Goal: Information Seeking & Learning: Learn about a topic

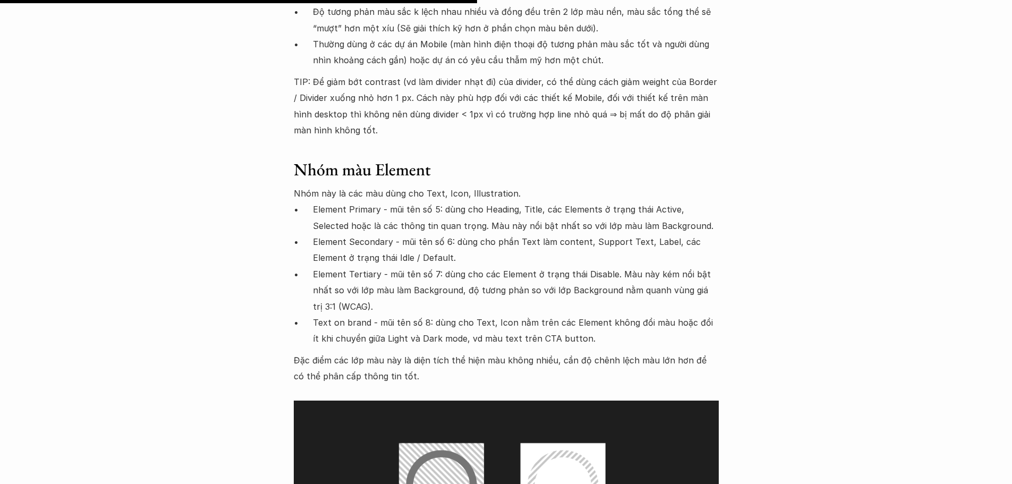
scroll to position [5099, 0]
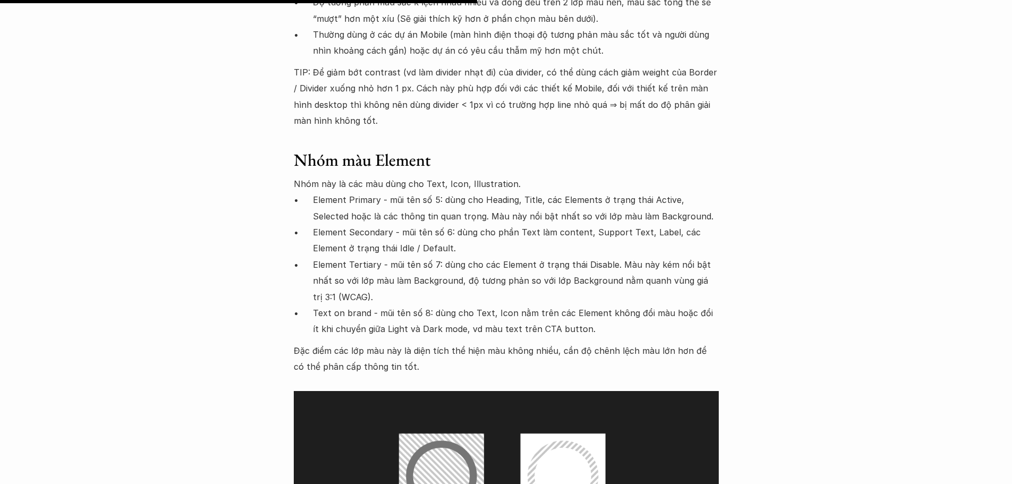
click at [404, 224] on p "Element Secondary - mũi tên số 6: dùng cho phần Text làm content, Support Text,…" at bounding box center [516, 240] width 406 height 32
click at [403, 224] on p "Element Secondary - mũi tên số 6: dùng cho phần Text làm content, Support Text,…" at bounding box center [516, 240] width 406 height 32
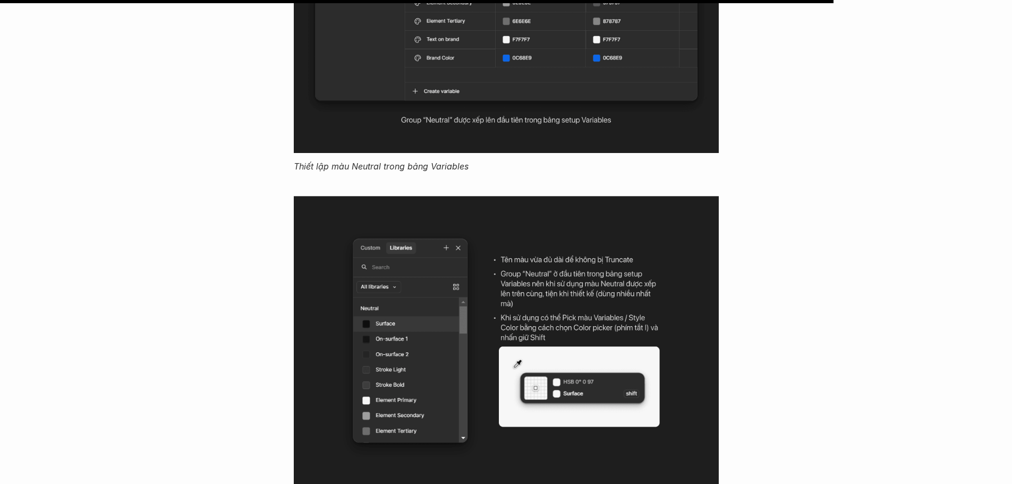
scroll to position [8949, 0]
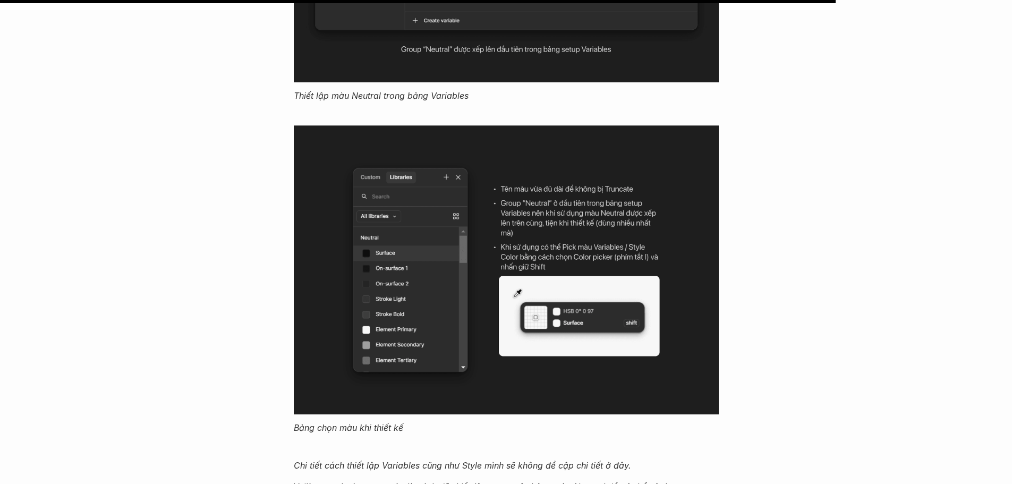
scroll to position [8984, 0]
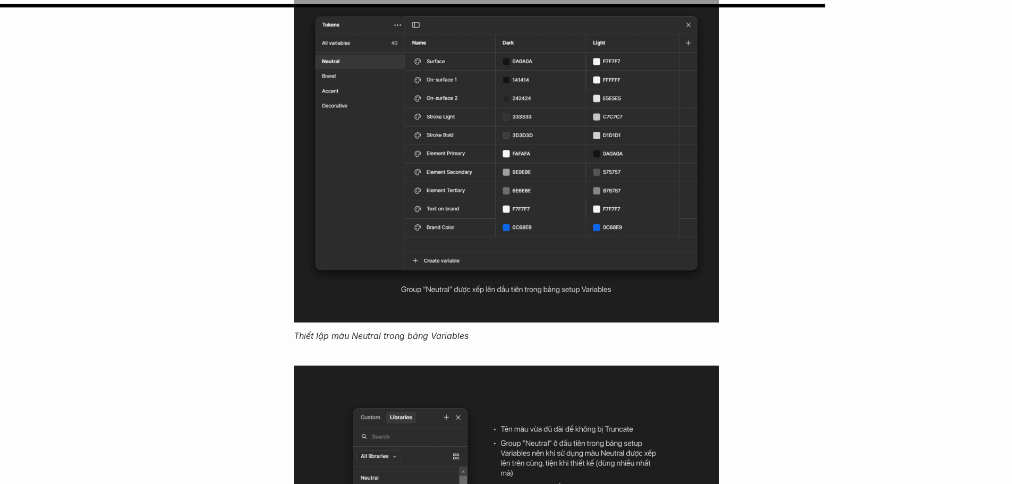
scroll to position [8842, 0]
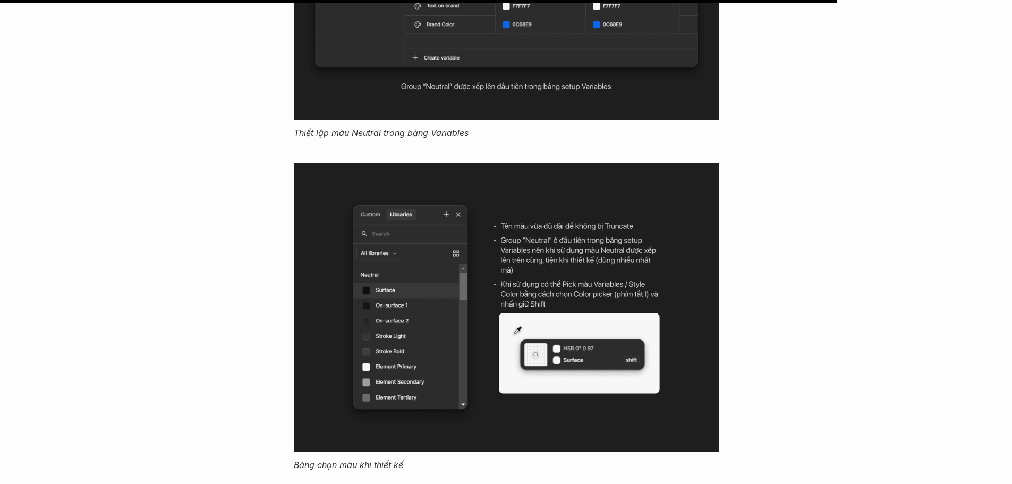
scroll to position [8949, 0]
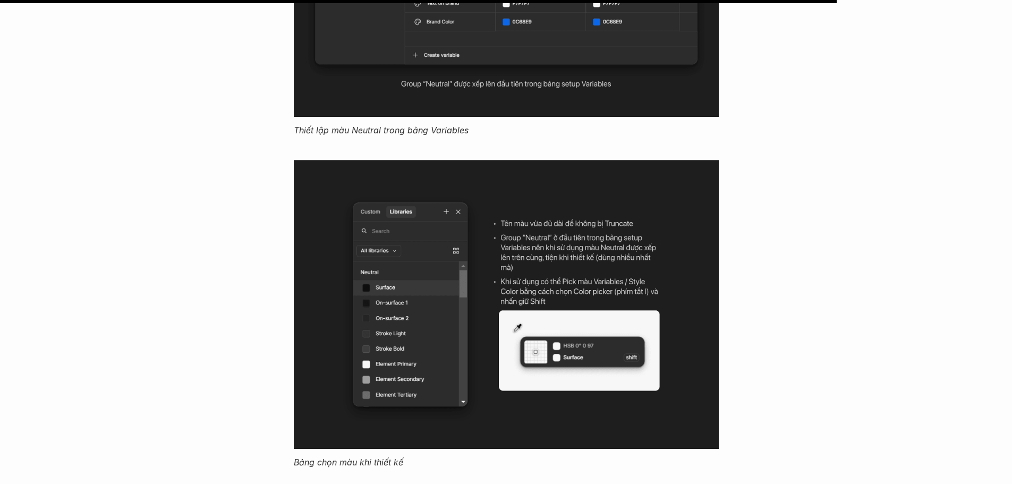
click at [430, 125] on em "Thiết lập màu Neutral trong bảng Variables" at bounding box center [381, 130] width 175 height 11
click at [540, 122] on p "Thiết lập màu Neutral trong bảng Variables" at bounding box center [506, 130] width 425 height 16
click at [460, 125] on em "Thiết lập màu Neutral trong bảng Variables" at bounding box center [381, 130] width 175 height 11
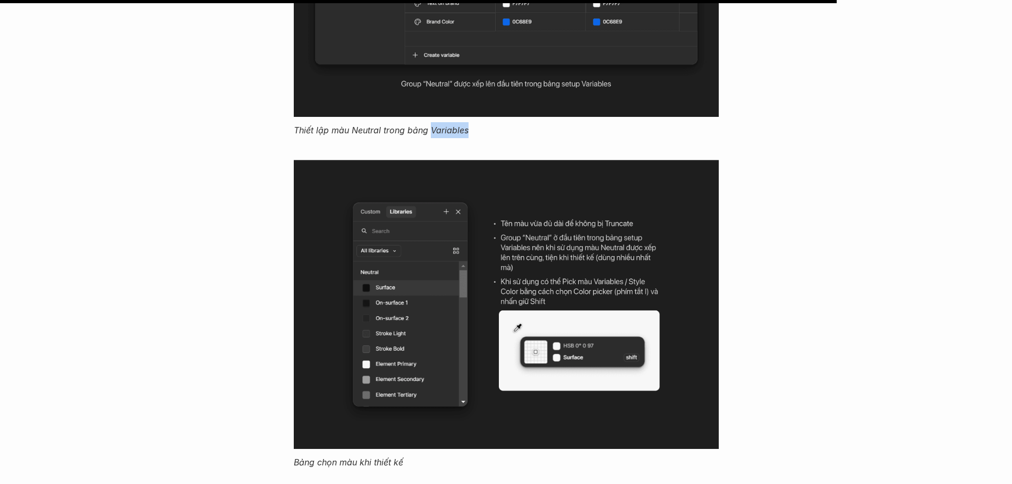
click at [460, 125] on em "Thiết lập màu Neutral trong bảng Variables" at bounding box center [381, 130] width 175 height 11
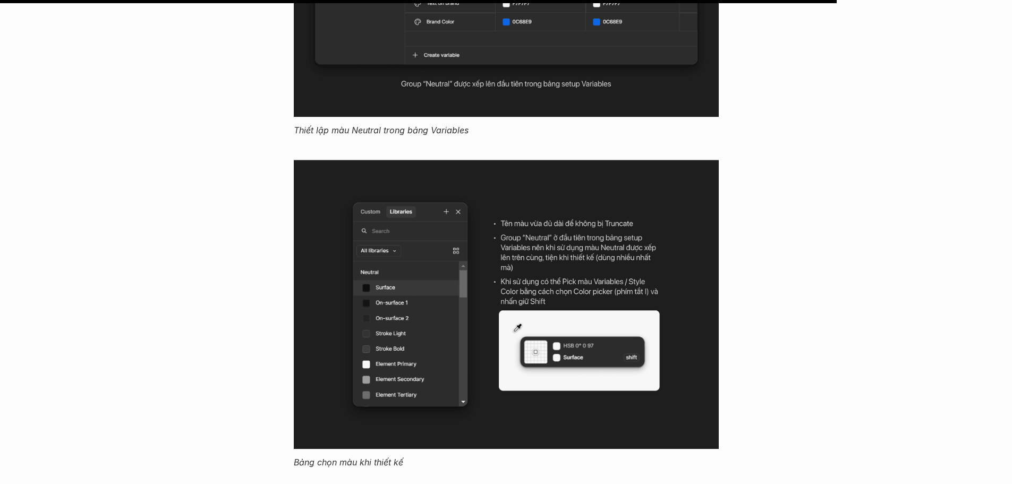
drag, startPoint x: 719, startPoint y: 93, endPoint x: 737, endPoint y: 81, distance: 22.1
drag, startPoint x: 718, startPoint y: 94, endPoint x: 735, endPoint y: 72, distance: 28.0
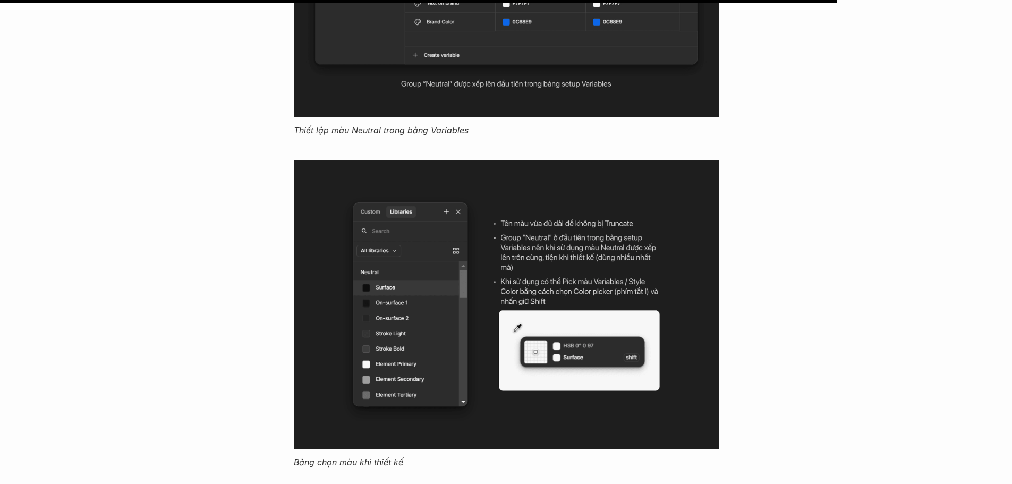
drag, startPoint x: 803, startPoint y: 218, endPoint x: 539, endPoint y: 230, distance: 263.7
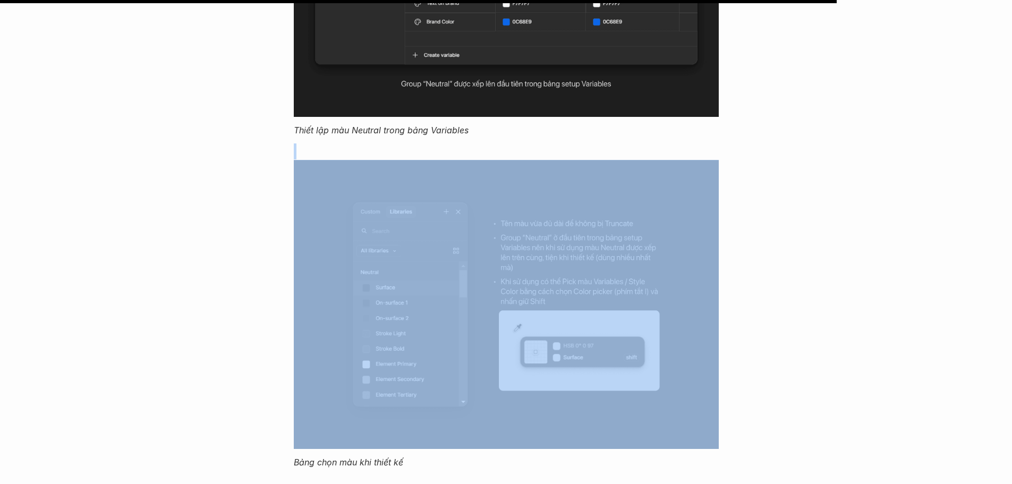
drag, startPoint x: 666, startPoint y: 111, endPoint x: 533, endPoint y: 166, distance: 143.8
drag, startPoint x: 692, startPoint y: 109, endPoint x: 567, endPoint y: 173, distance: 139.9
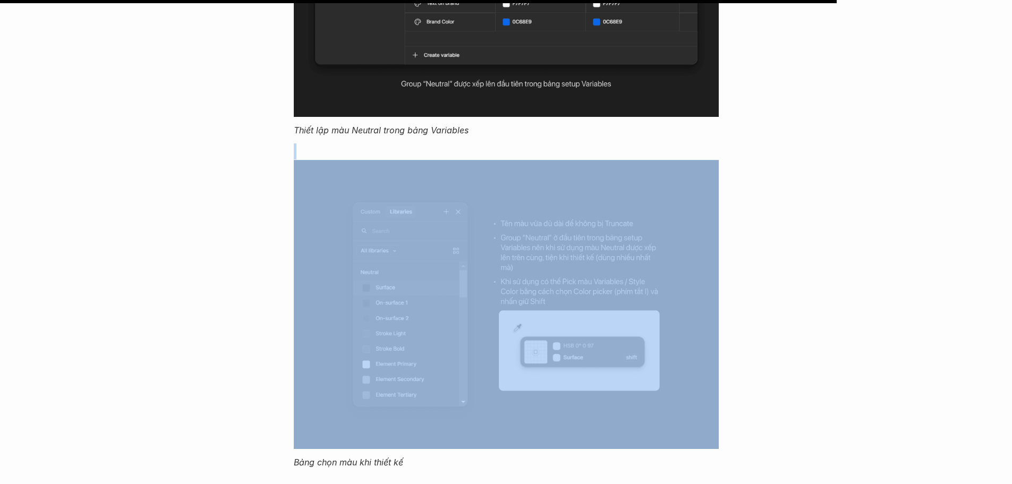
drag, startPoint x: 721, startPoint y: 122, endPoint x: 535, endPoint y: 174, distance: 193.0
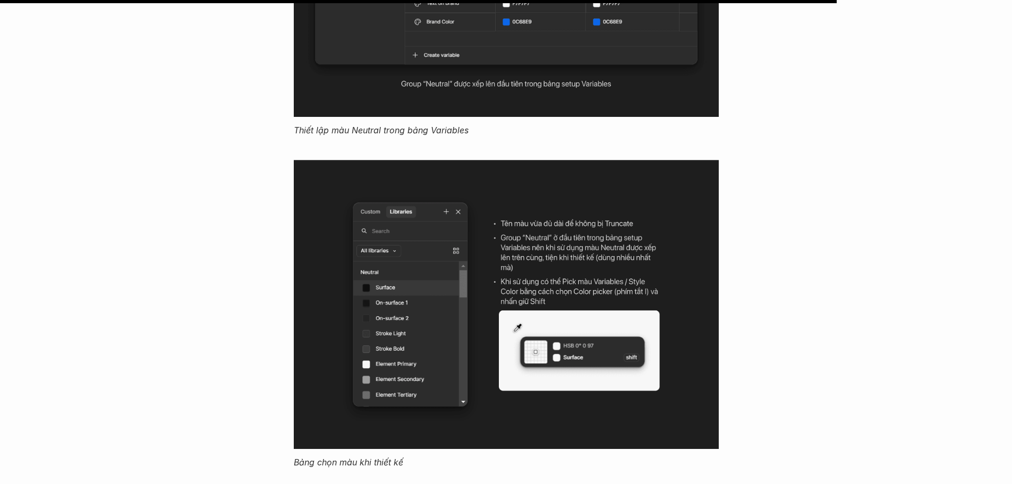
click at [342, 125] on em "Thiết lập màu Neutral trong bảng Variables" at bounding box center [381, 130] width 175 height 11
click at [420, 125] on em "Thiết lập màu Neutral trong bảng Variables" at bounding box center [381, 130] width 175 height 11
click at [379, 125] on em "Thiết lập màu Neutral trong bảng Variables" at bounding box center [381, 130] width 175 height 11
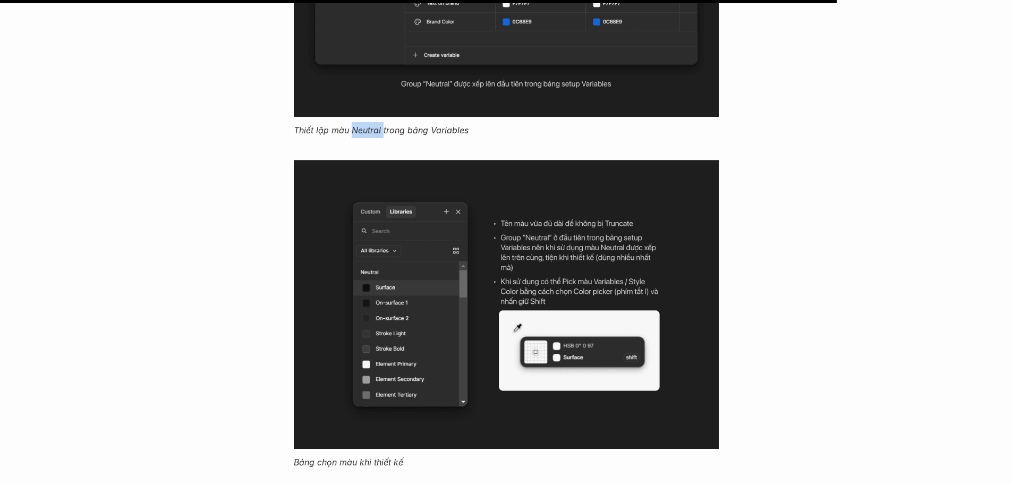
click at [379, 125] on em "Thiết lập màu Neutral trong bảng Variables" at bounding box center [381, 130] width 175 height 11
drag, startPoint x: 244, startPoint y: 189, endPoint x: 499, endPoint y: 194, distance: 254.5
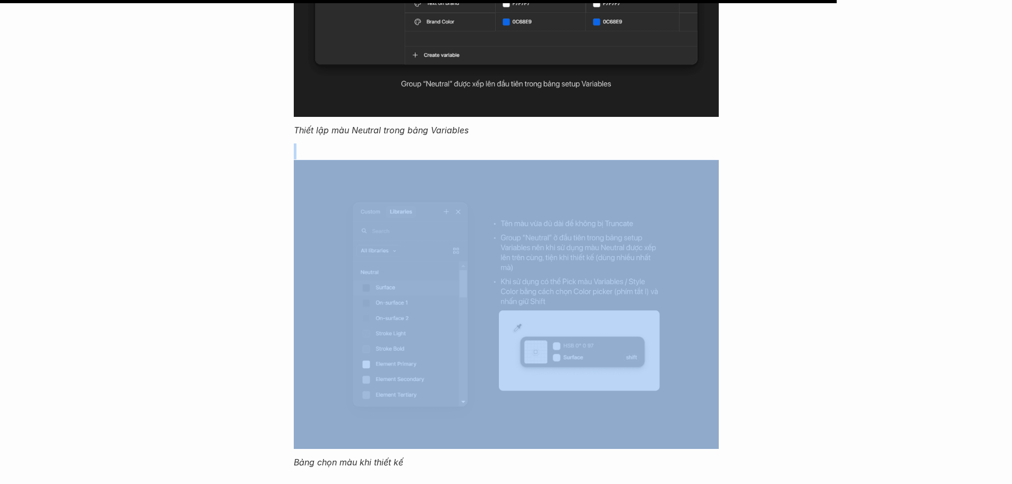
drag, startPoint x: 313, startPoint y: 96, endPoint x: 592, endPoint y: 190, distance: 294.4
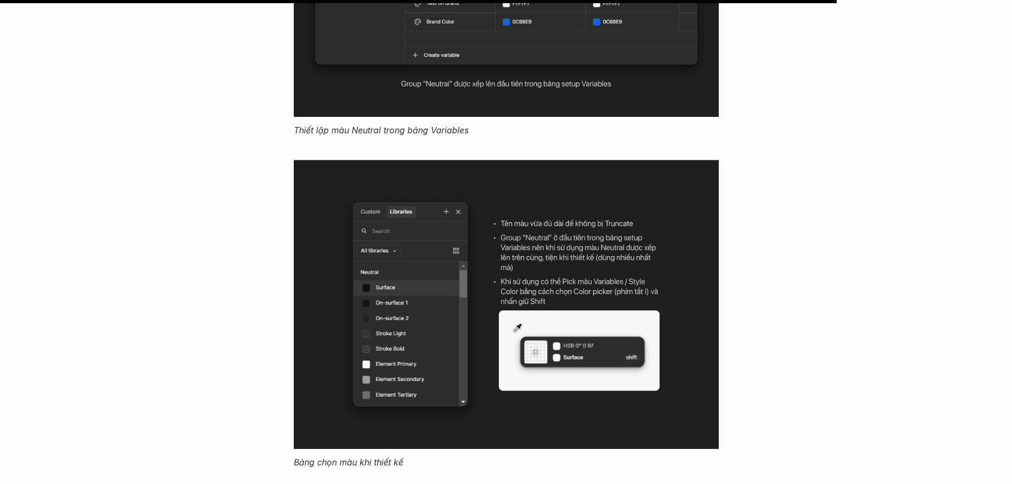
click at [437, 125] on em "Thiết lập màu Neutral trong bảng Variables" at bounding box center [381, 130] width 175 height 11
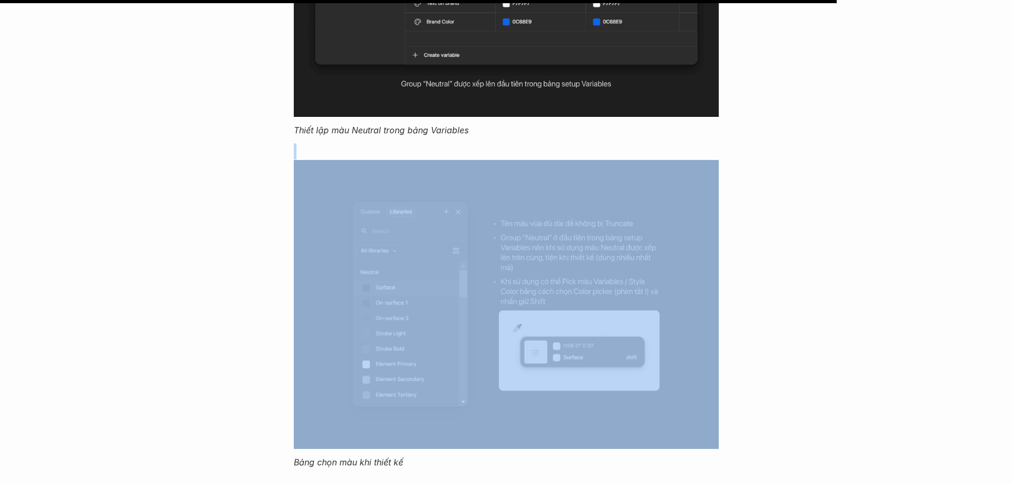
drag, startPoint x: 456, startPoint y: 82, endPoint x: 554, endPoint y: 174, distance: 134.5
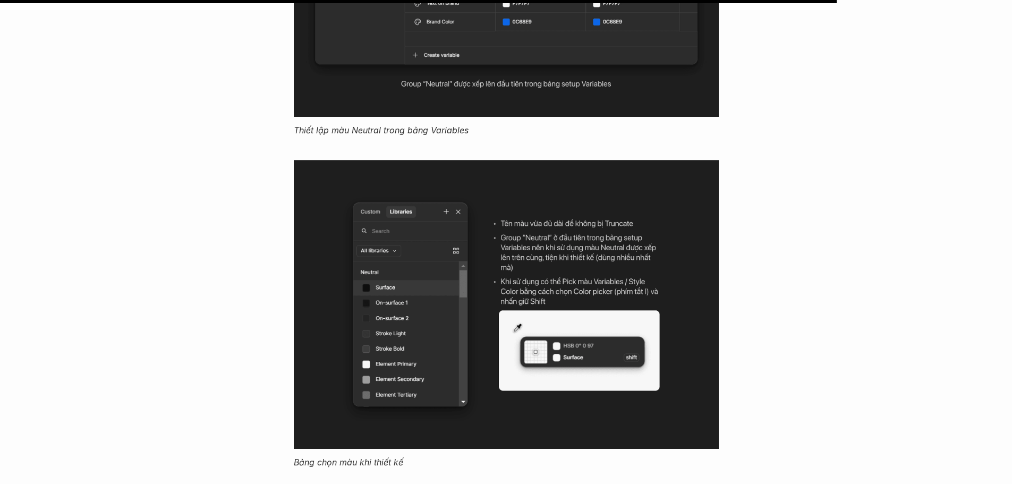
click at [533, 122] on p "Thiết lập màu Neutral trong bảng Variables" at bounding box center [506, 130] width 425 height 16
drag, startPoint x: 801, startPoint y: 135, endPoint x: 684, endPoint y: 176, distance: 124.5
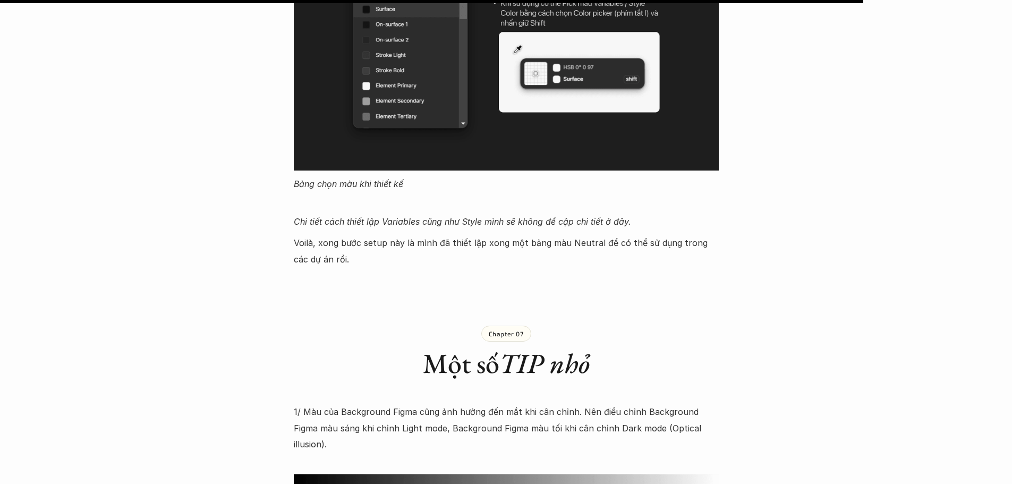
scroll to position [9232, 0]
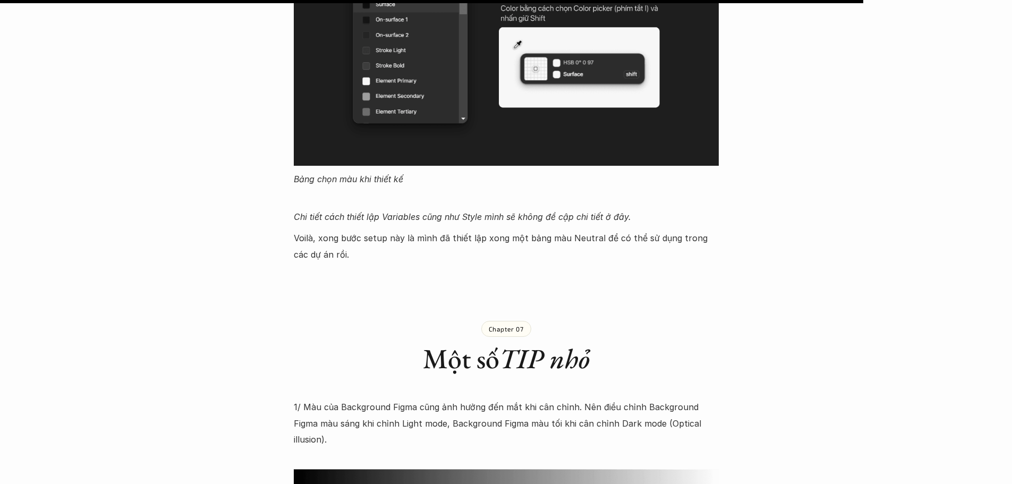
click at [475, 211] on em "Chi tiết cách thiết lập Variables cũng như Style mình sẽ không đề cập chi tiết …" at bounding box center [462, 216] width 337 height 11
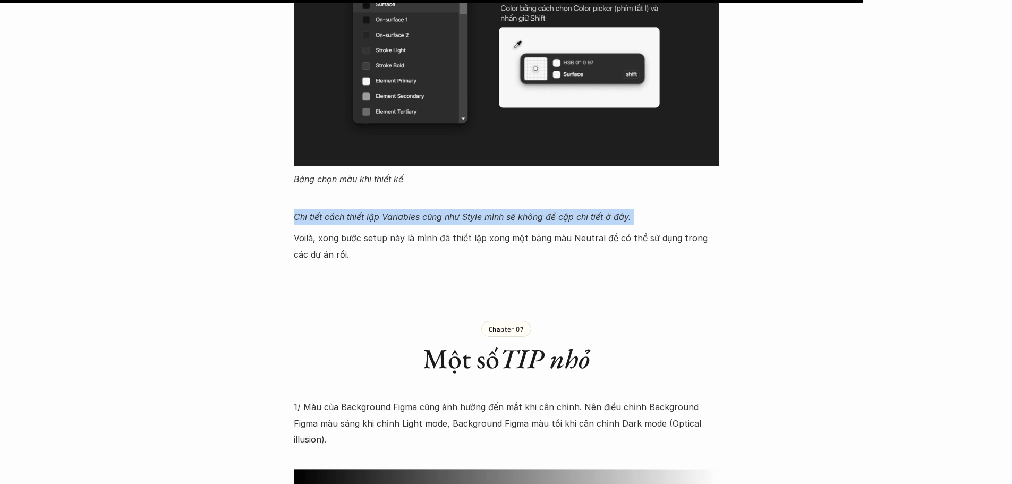
click at [475, 211] on em "Chi tiết cách thiết lập Variables cũng như Style mình sẽ không đề cập chi tiết …" at bounding box center [462, 216] width 337 height 11
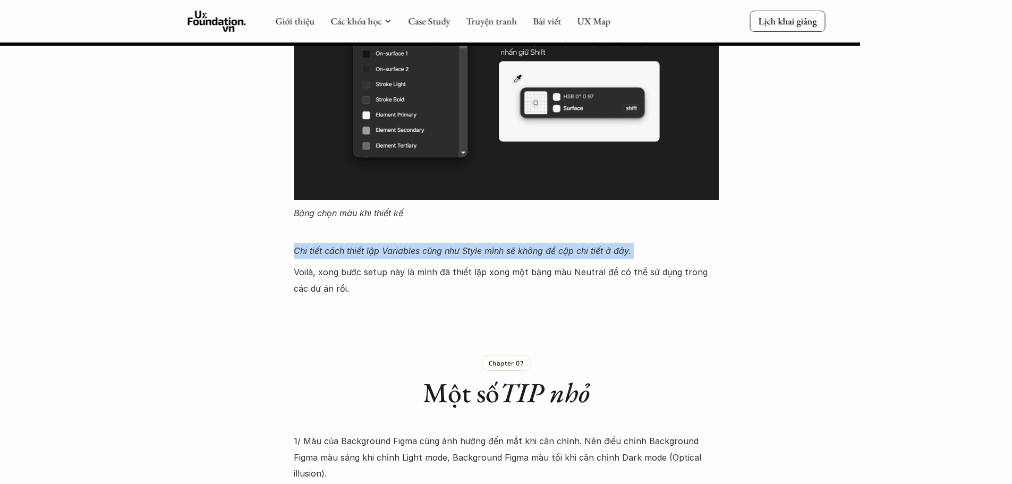
scroll to position [9197, 0]
